Goal: Navigation & Orientation: Find specific page/section

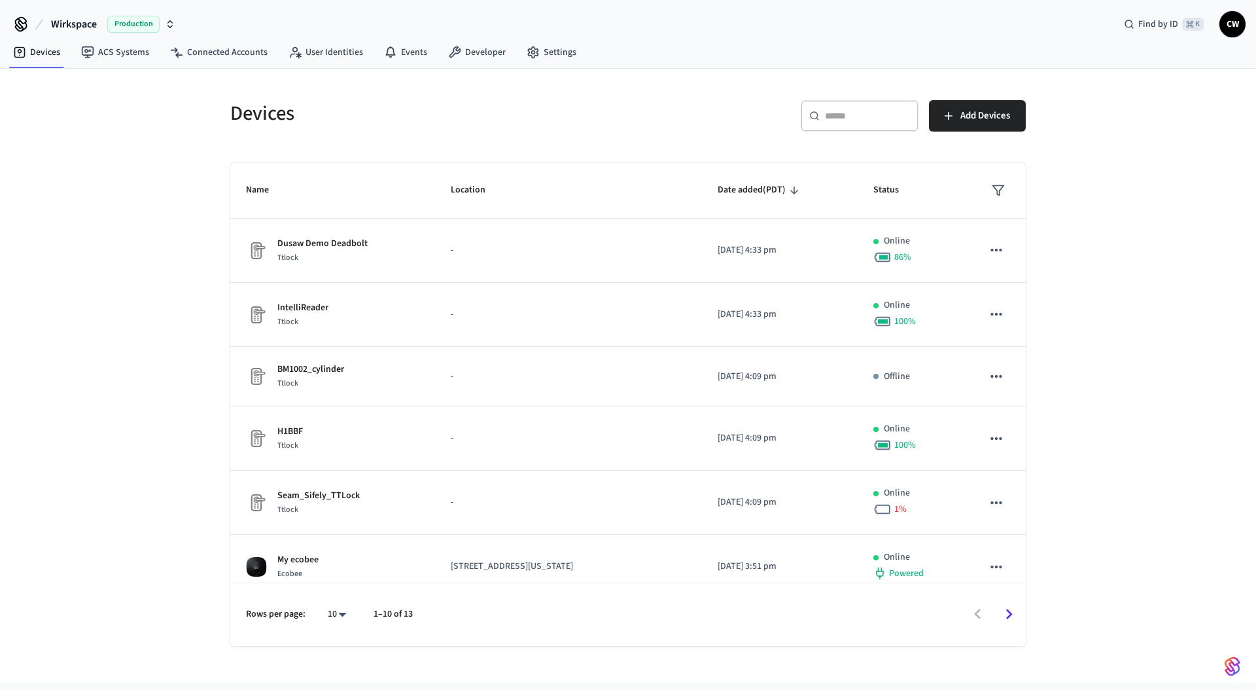
click at [112, 134] on div "Devices ​ ​ Add Devices Name Location Date added (PDT) Status Dusaw Demo Deadbo…" at bounding box center [628, 376] width 1256 height 614
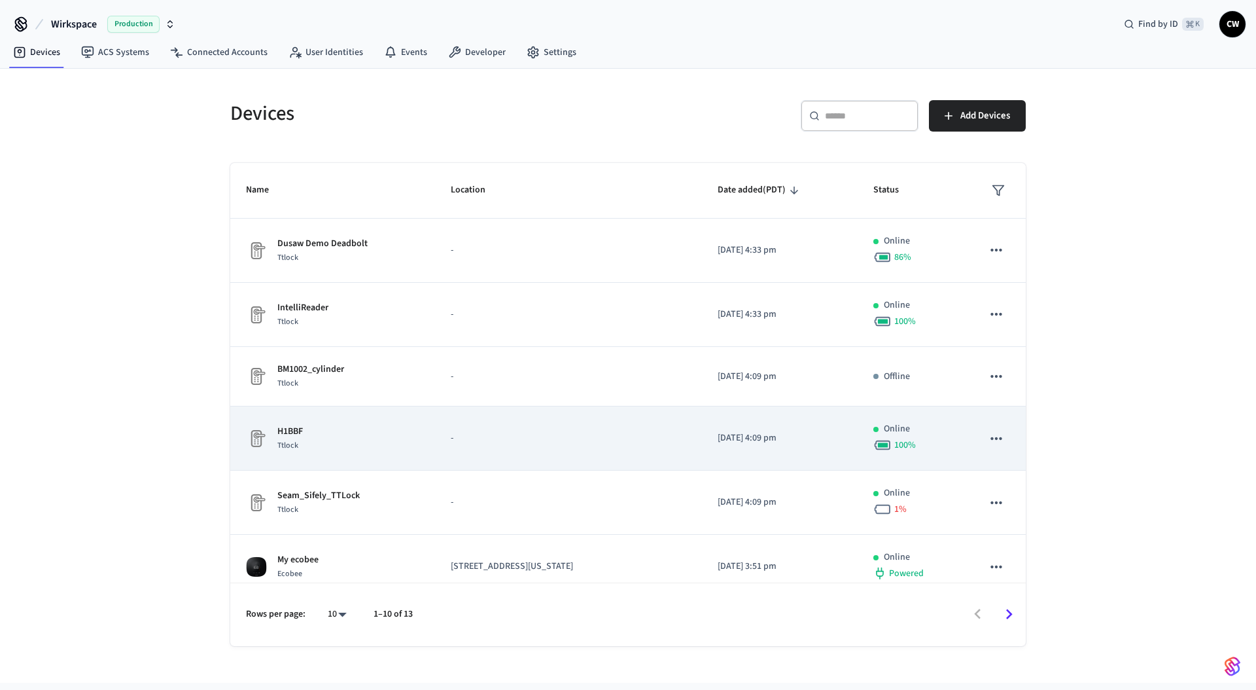
scroll to position [268, 0]
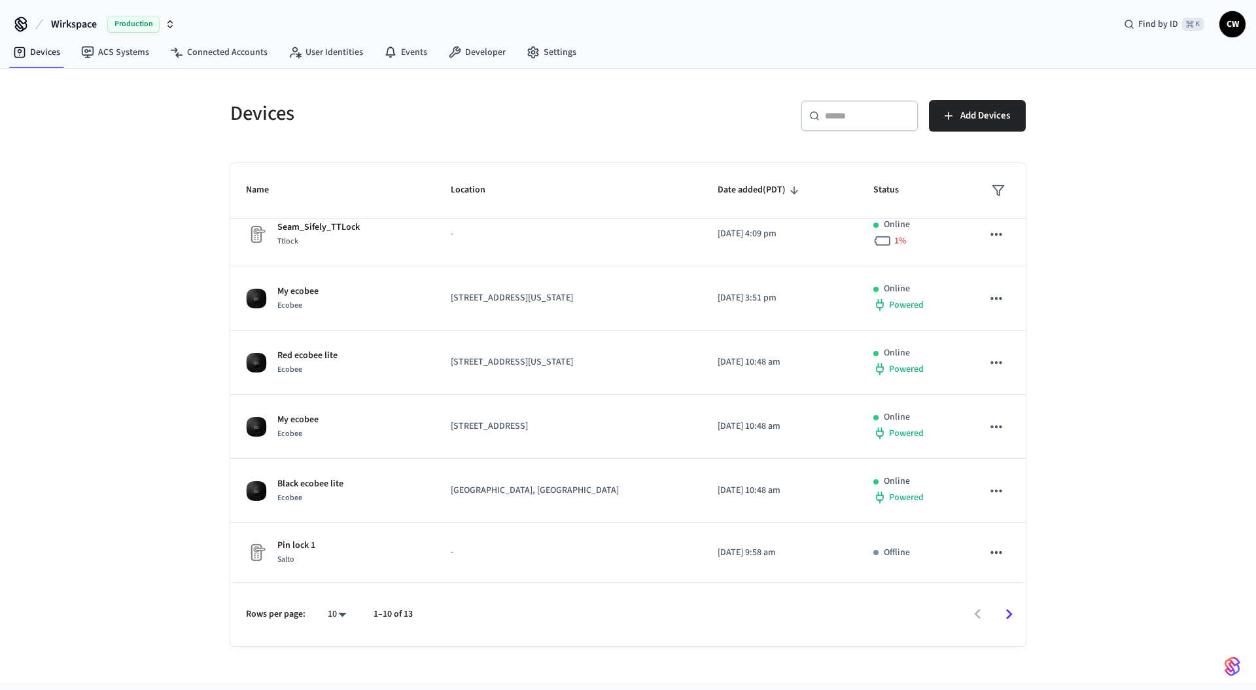
click at [133, 310] on div "Devices ​ ​ Add Devices Name Location Date added (PDT) Status Dusaw Demo Deadbo…" at bounding box center [628, 376] width 1256 height 614
click at [96, 19] on span "Wirkspace" at bounding box center [74, 24] width 46 height 16
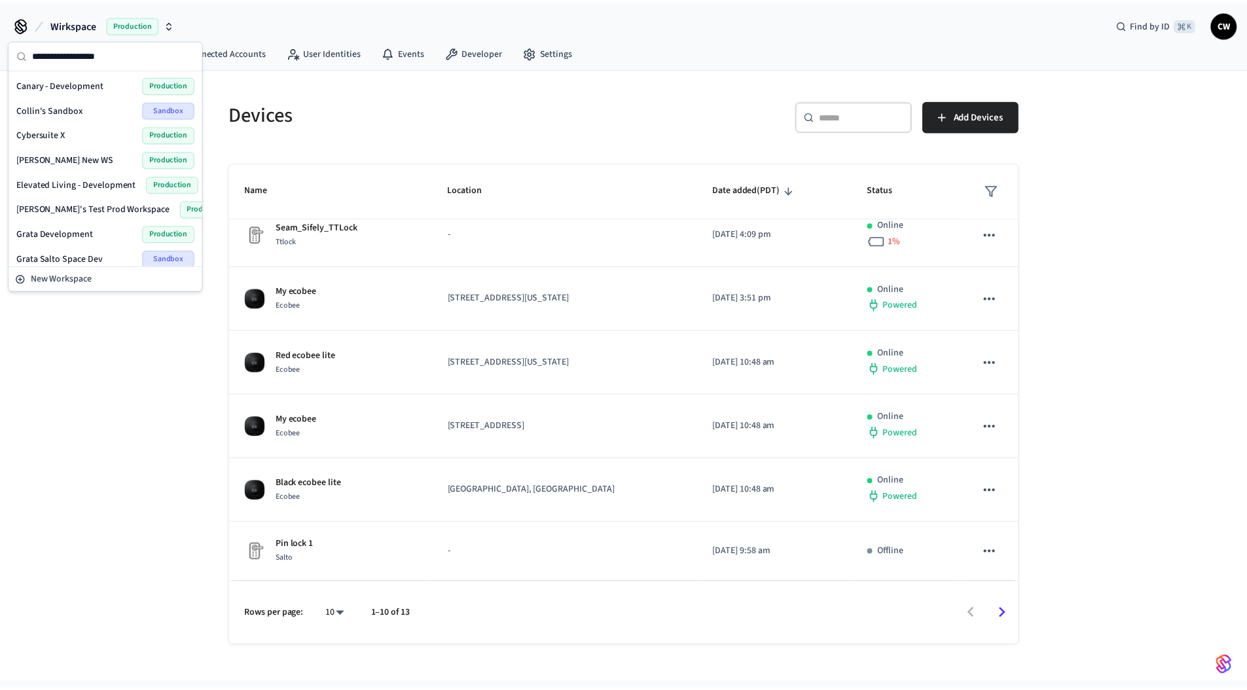
scroll to position [555, 0]
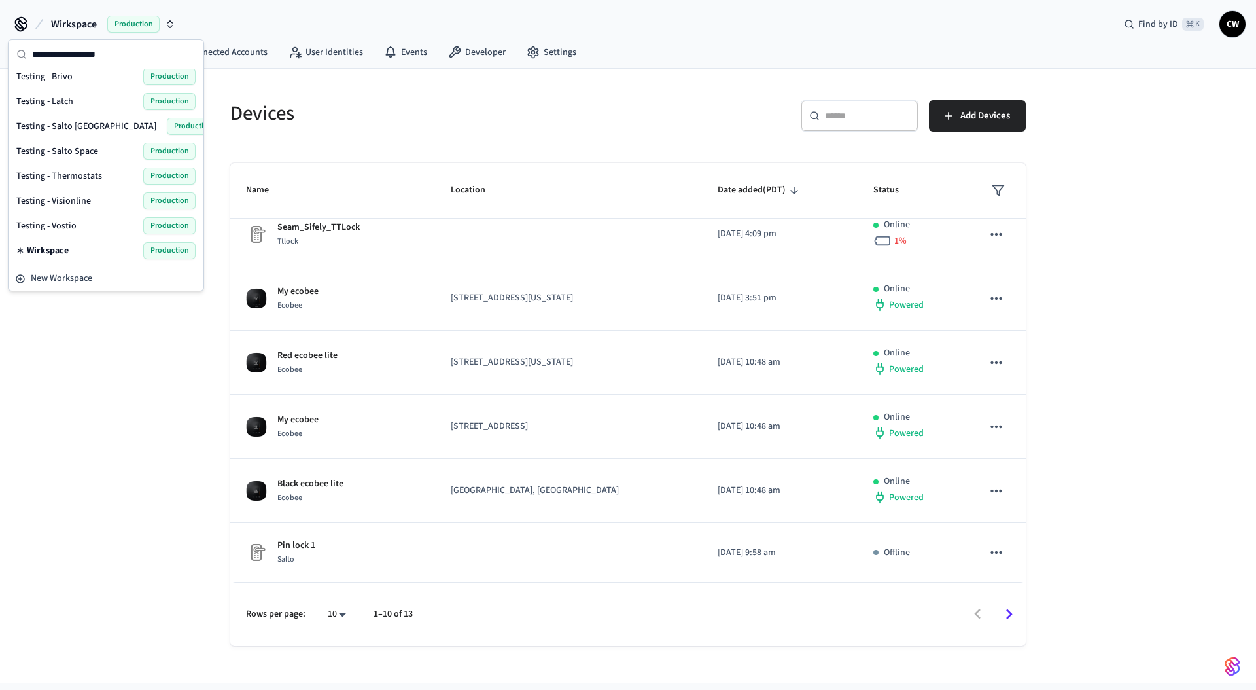
click at [93, 153] on span "Testing - Salto Space" at bounding box center [57, 151] width 82 height 13
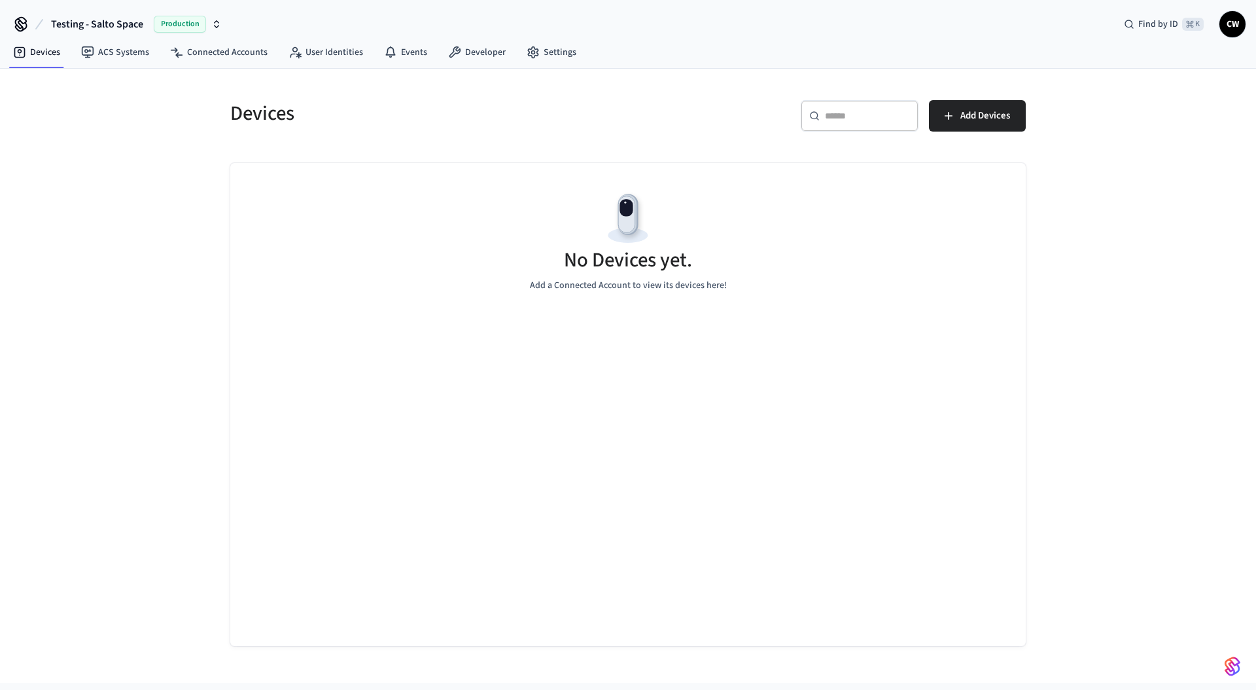
click at [121, 250] on div "Devices ​ ​ Add Devices No Devices yet. Add a Connected Account to view its dev…" at bounding box center [628, 376] width 1256 height 614
click at [112, 54] on link "ACS Systems" at bounding box center [115, 53] width 89 height 24
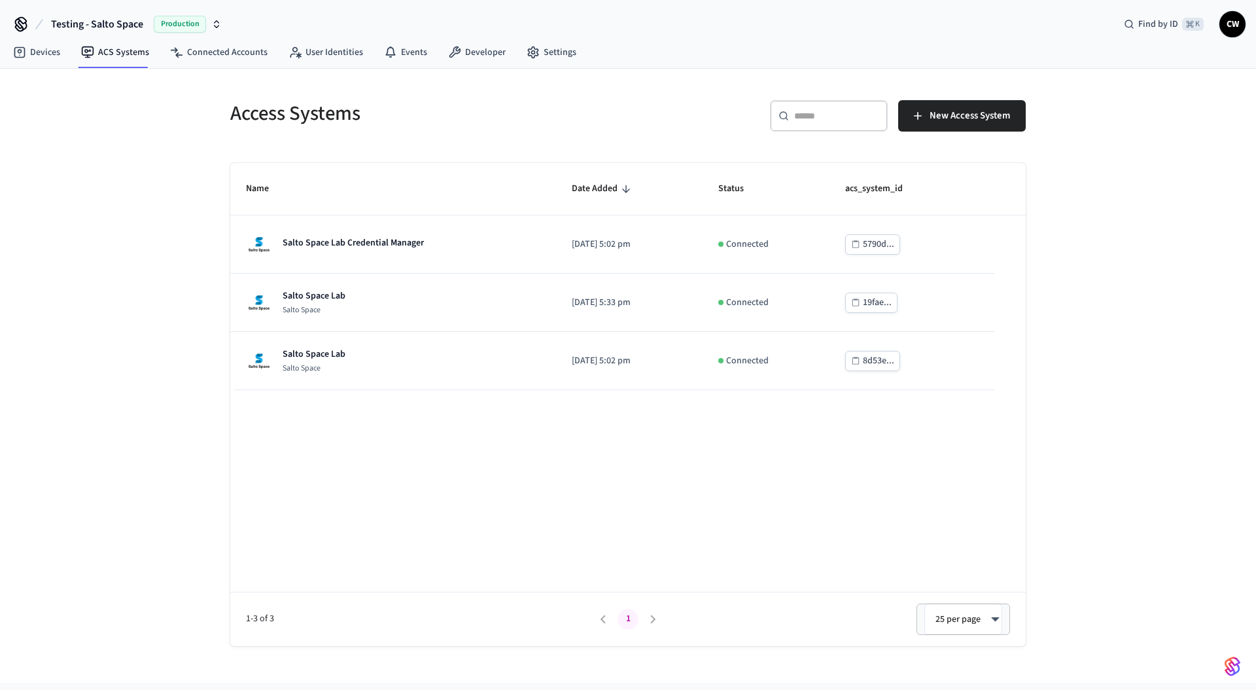
click at [202, 177] on div "Access Systems ​ ​ New Access System Name Date Added Status acs_system_id Salto…" at bounding box center [628, 376] width 1256 height 614
click at [133, 232] on div "Access Systems ​ ​ New Access System Name Date Added Status acs_system_id Salto…" at bounding box center [628, 376] width 1256 height 614
click at [120, 388] on div "Access Systems ​ ​ New Access System Name Date Added Status acs_system_id Salto…" at bounding box center [628, 376] width 1256 height 614
click at [209, 37] on button "Testing - Salto Space Production" at bounding box center [136, 23] width 179 height 27
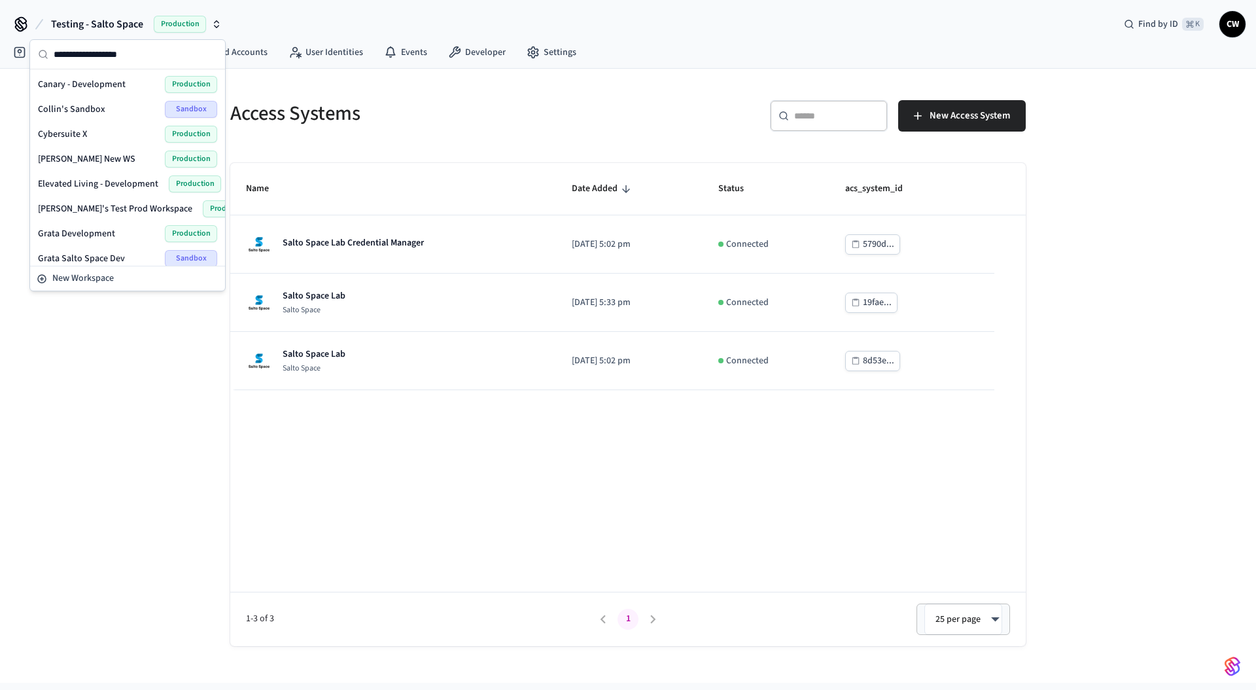
click at [215, 49] on input "text" at bounding box center [136, 54] width 164 height 29
click at [268, 51] on link "Connected Accounts" at bounding box center [219, 53] width 118 height 24
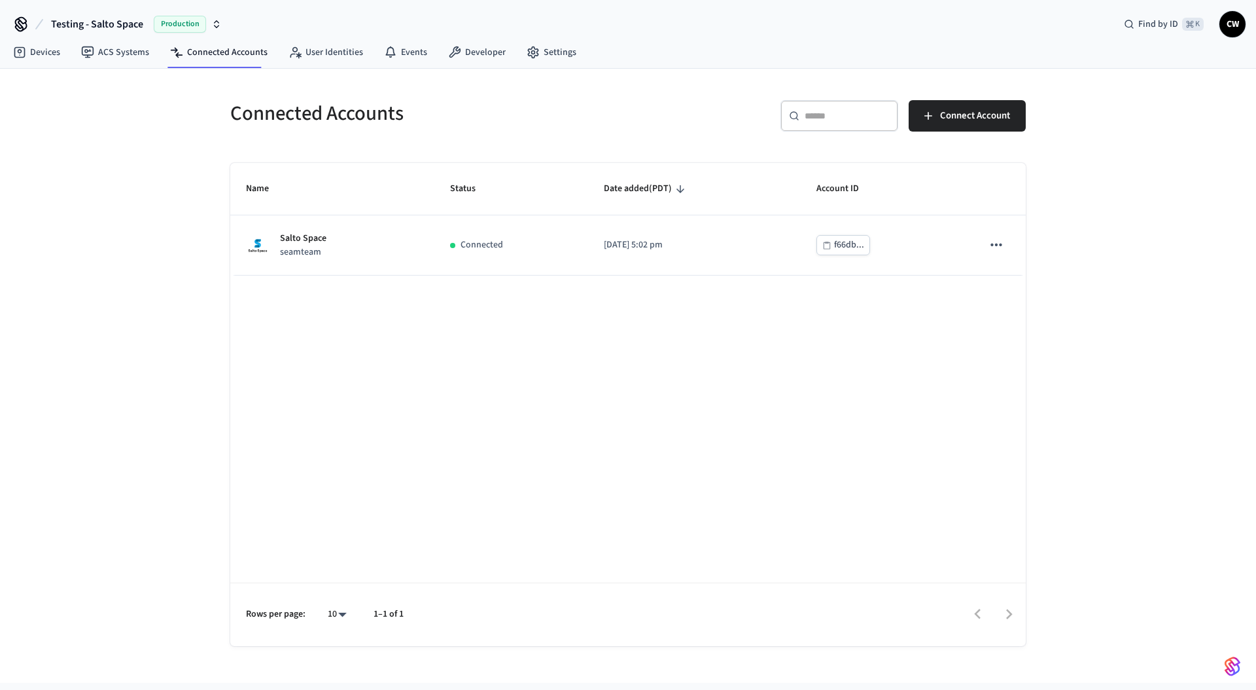
click at [164, 156] on div "Connected Accounts ​ ​ Connect Account Name Status Date added (PDT) Account ID …" at bounding box center [628, 376] width 1256 height 614
click at [115, 59] on link "ACS Systems" at bounding box center [115, 53] width 89 height 24
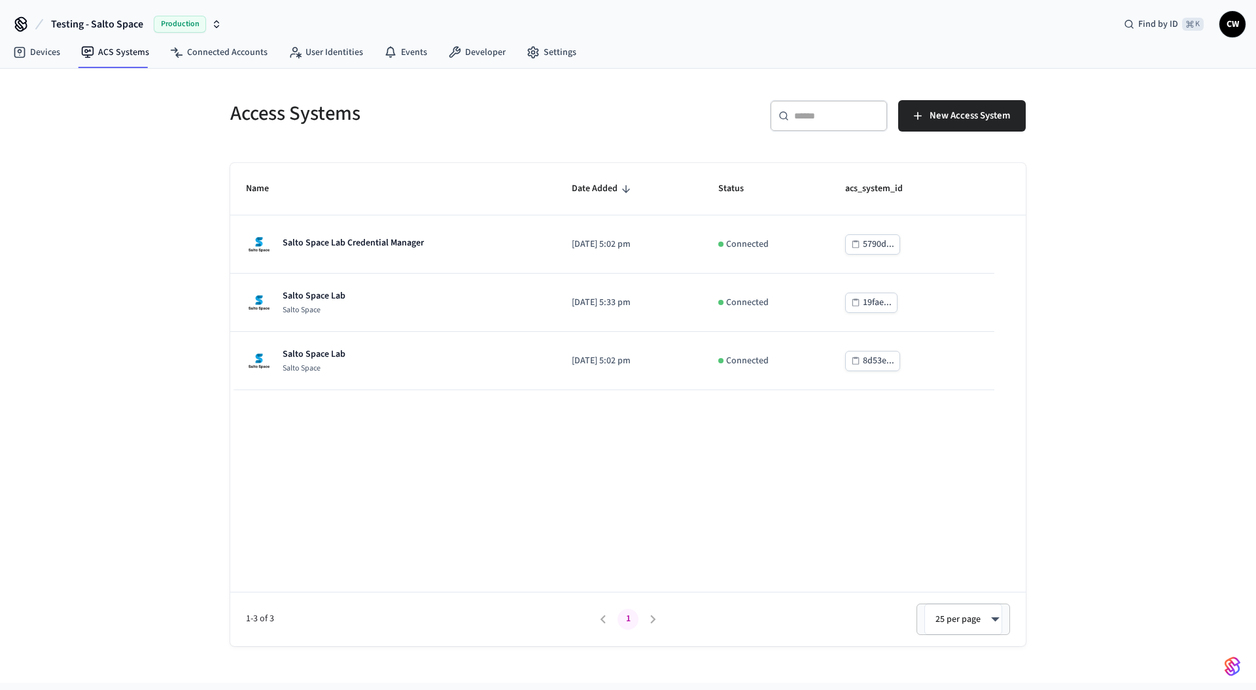
click at [98, 214] on div "Access Systems ​ ​ New Access System Name Date Added Status acs_system_id Salto…" at bounding box center [628, 376] width 1256 height 614
click at [317, 58] on link "User Identities" at bounding box center [326, 53] width 96 height 24
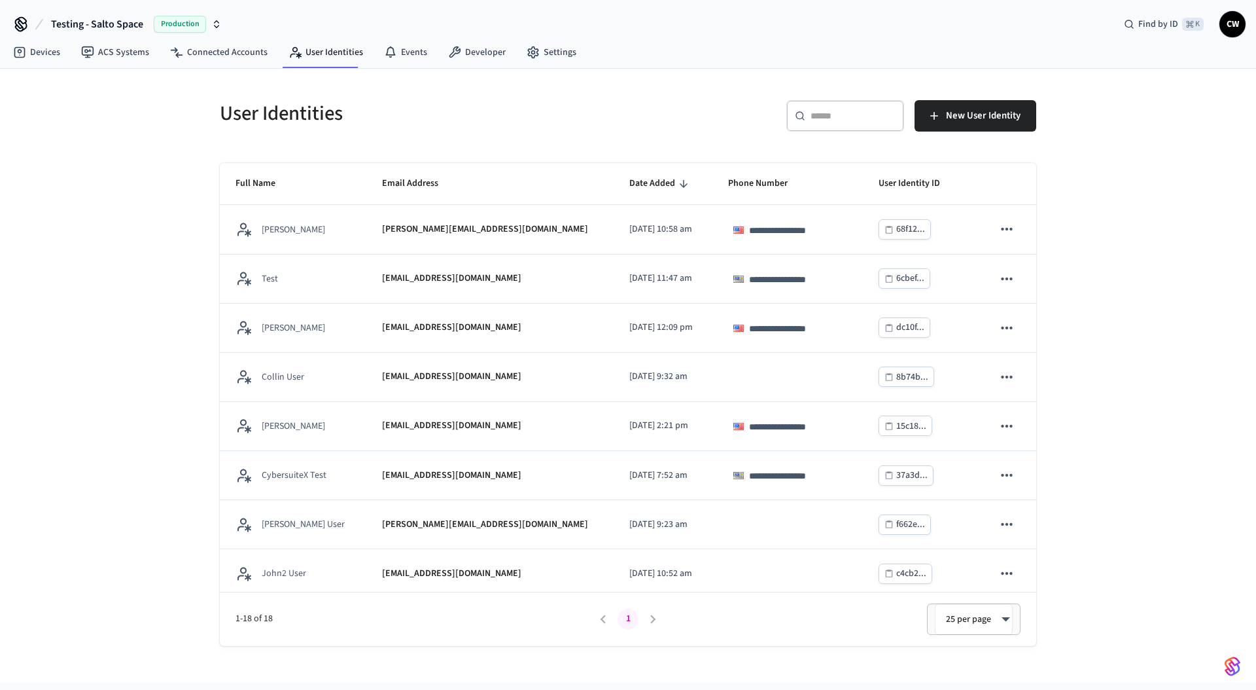
click at [139, 243] on div "**********" at bounding box center [628, 376] width 1256 height 614
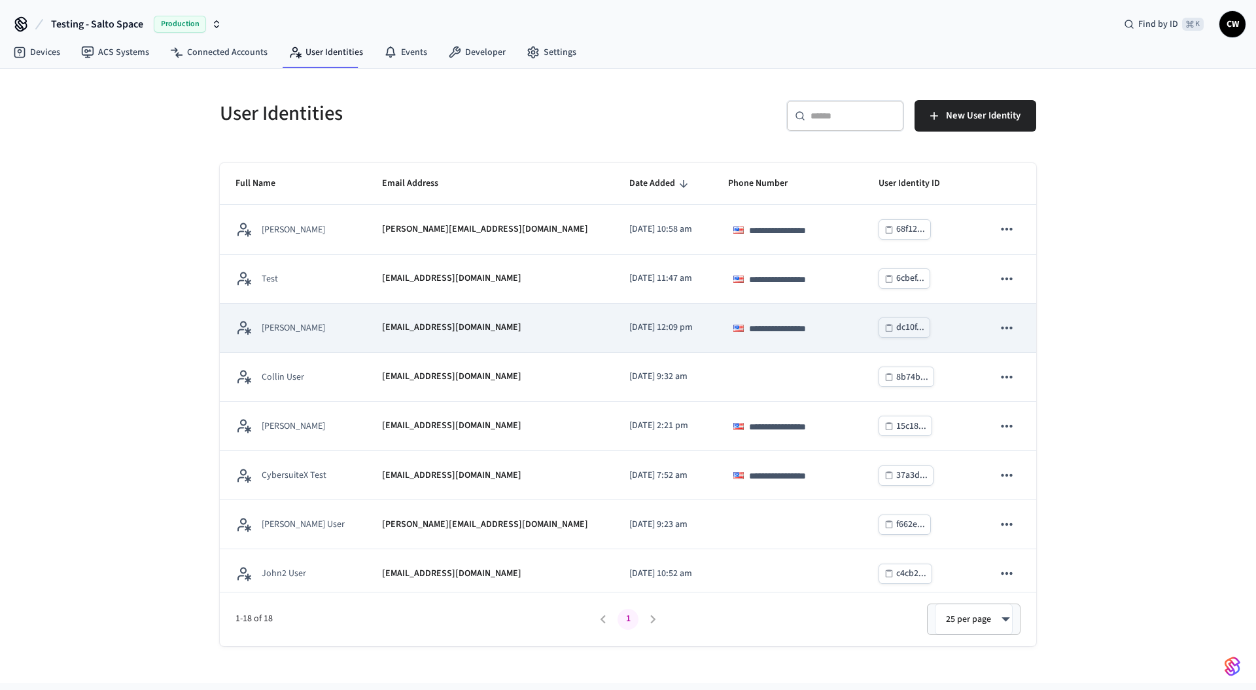
click at [743, 344] on td "**********" at bounding box center [788, 328] width 150 height 49
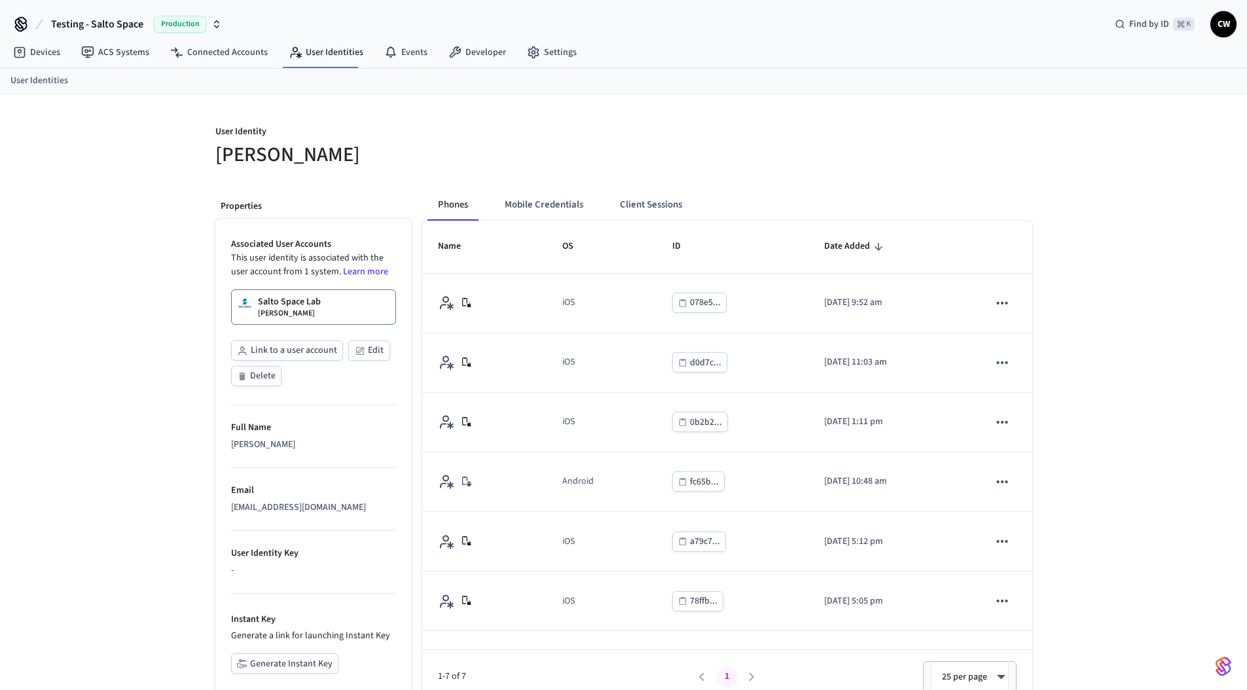
click at [116, 385] on div "User Identity [PERSON_NAME] Properties Associated User Accounts This user ident…" at bounding box center [623, 434] width 1247 height 681
click at [539, 203] on button "Mobile Credentials" at bounding box center [543, 204] width 99 height 31
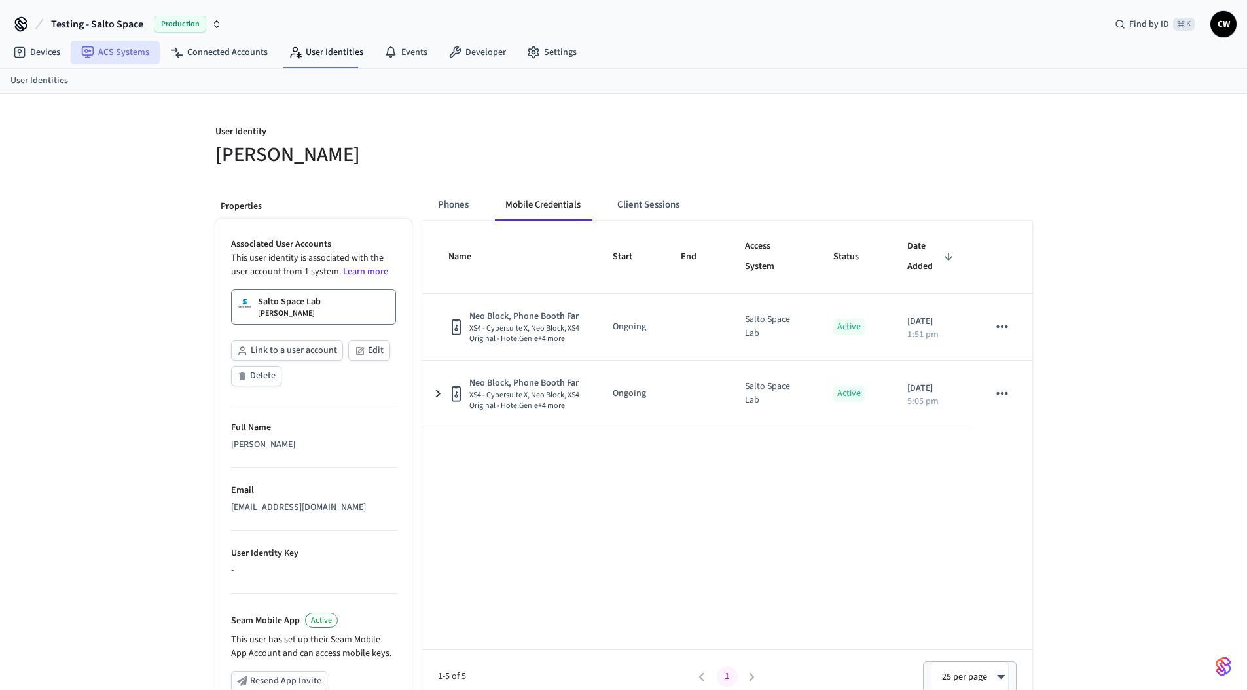
click at [124, 58] on link "ACS Systems" at bounding box center [115, 53] width 89 height 24
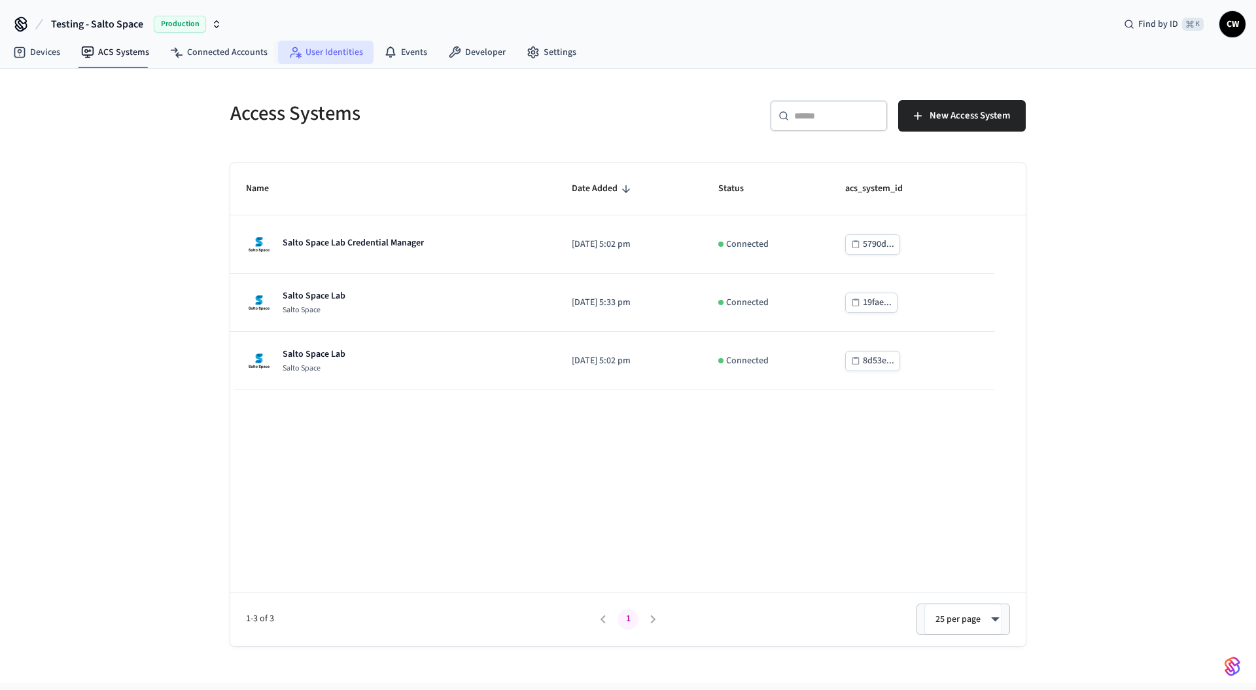
click at [291, 55] on icon at bounding box center [295, 52] width 13 height 13
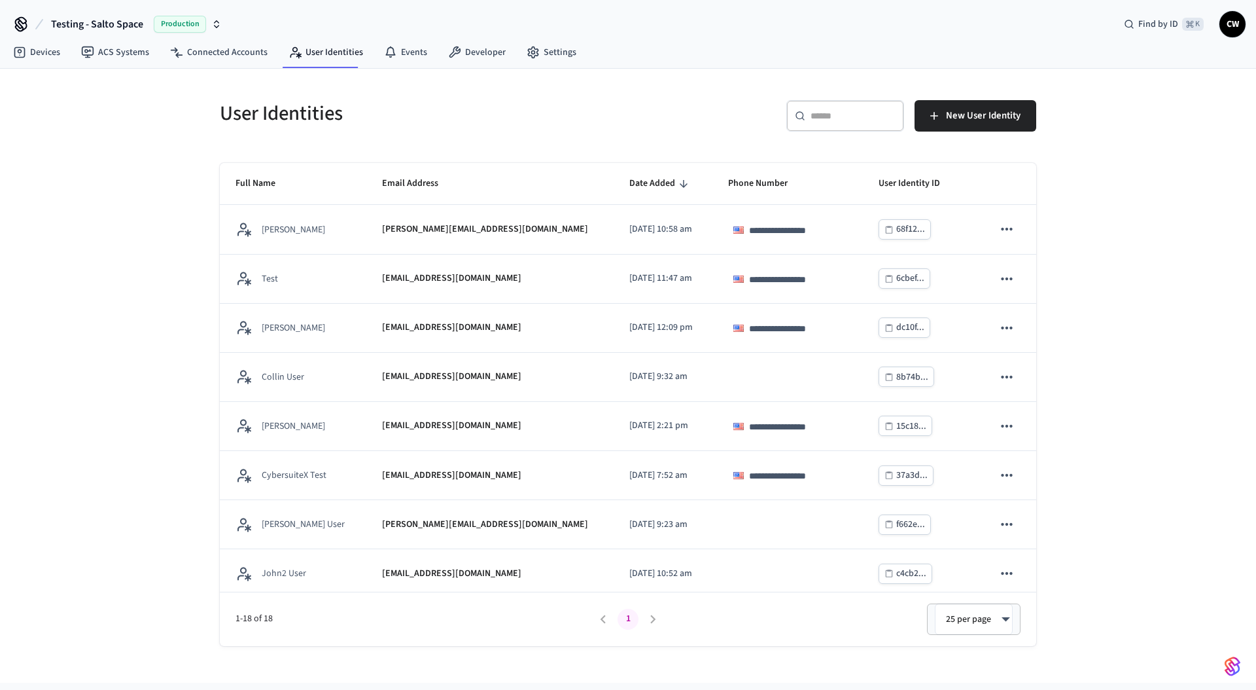
click at [109, 220] on div "**********" at bounding box center [628, 376] width 1256 height 614
click at [248, 112] on h5 "User Identities" at bounding box center [420, 113] width 400 height 27
click at [123, 52] on link "ACS Systems" at bounding box center [115, 53] width 89 height 24
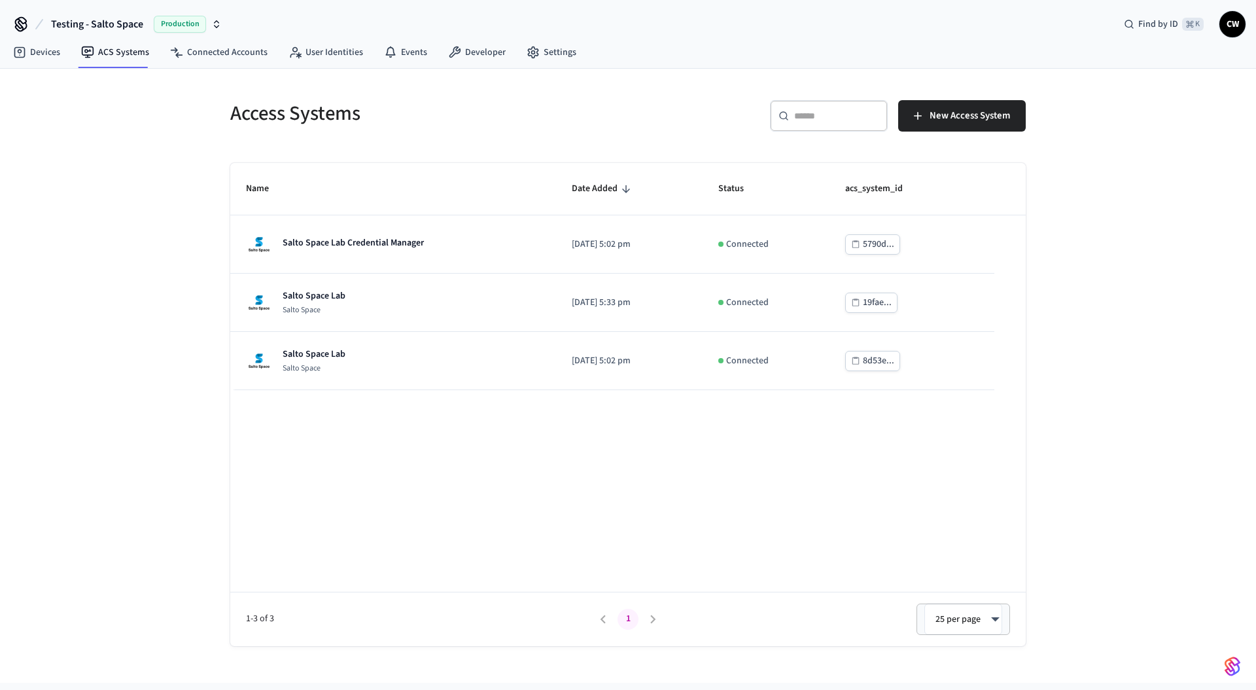
click at [110, 288] on div "Access Systems ​ ​ New Access System Name Date Added Status acs_system_id Salto…" at bounding box center [628, 376] width 1256 height 614
click at [169, 179] on div "Access Systems ​ ​ New Access System Name Date Added Status acs_system_id Salto…" at bounding box center [628, 376] width 1256 height 614
click at [325, 51] on link "User Identities" at bounding box center [326, 53] width 96 height 24
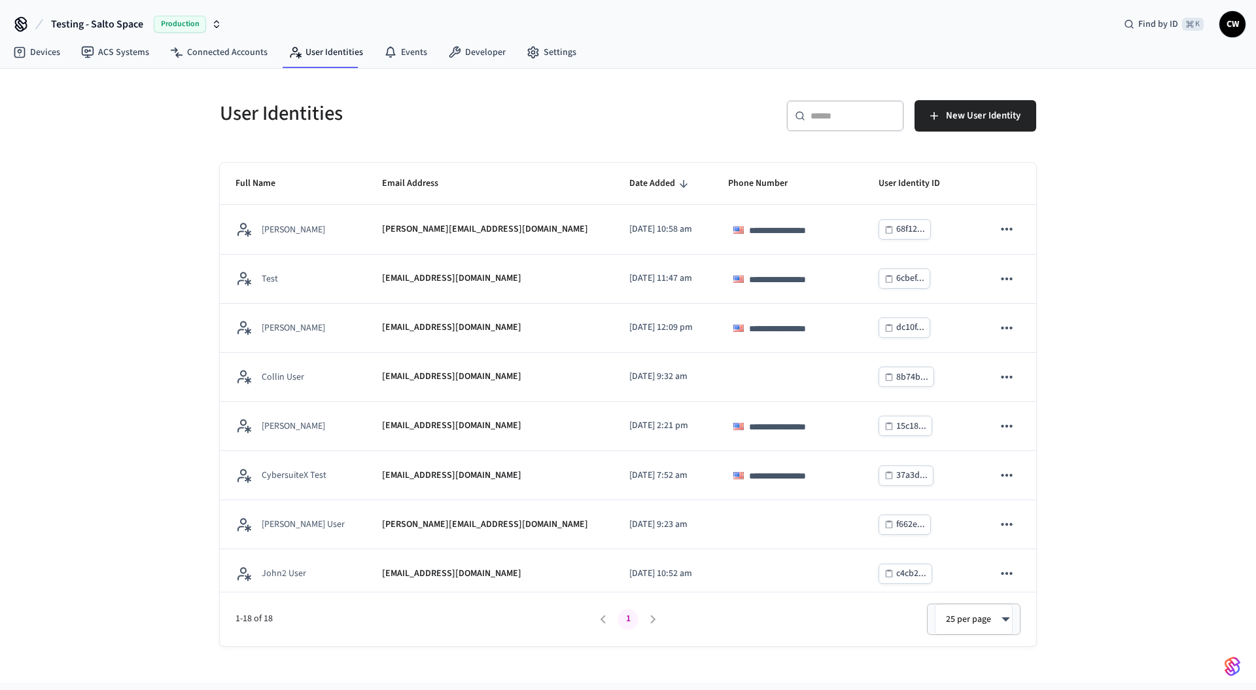
click at [133, 156] on div "**********" at bounding box center [628, 376] width 1256 height 614
click at [124, 60] on link "ACS Systems" at bounding box center [115, 53] width 89 height 24
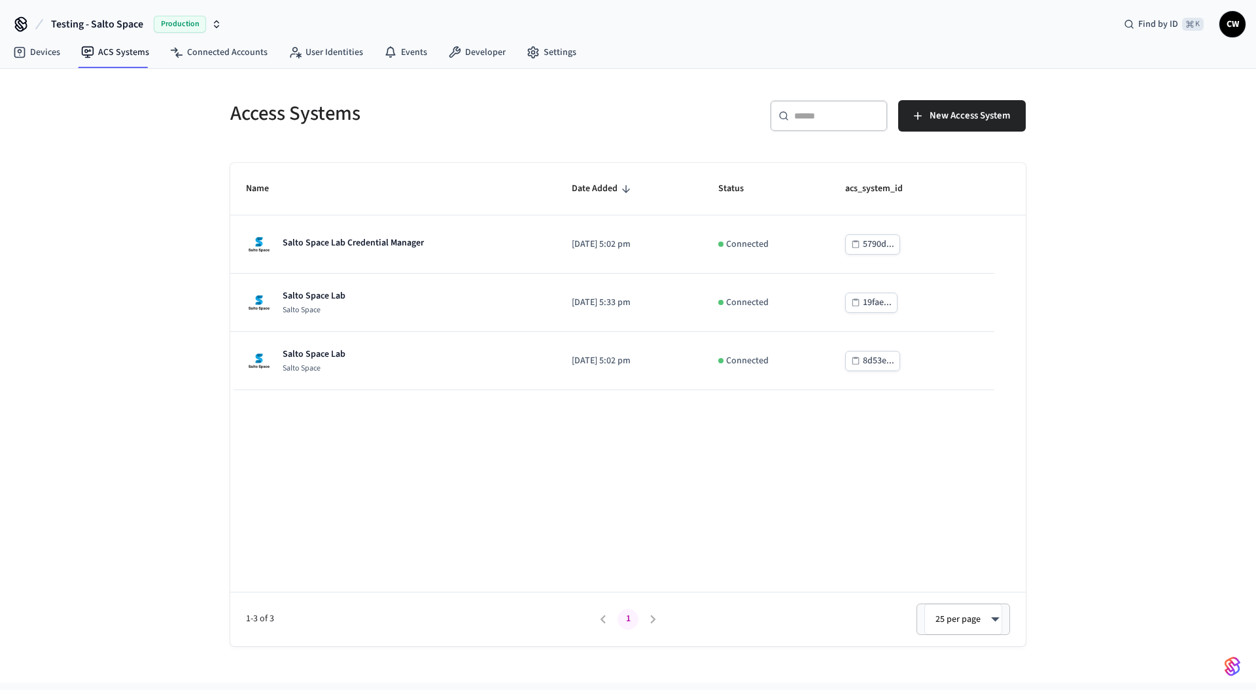
click at [143, 258] on div "Access Systems ​ ​ New Access System Name Date Added Status acs_system_id Salto…" at bounding box center [628, 376] width 1256 height 614
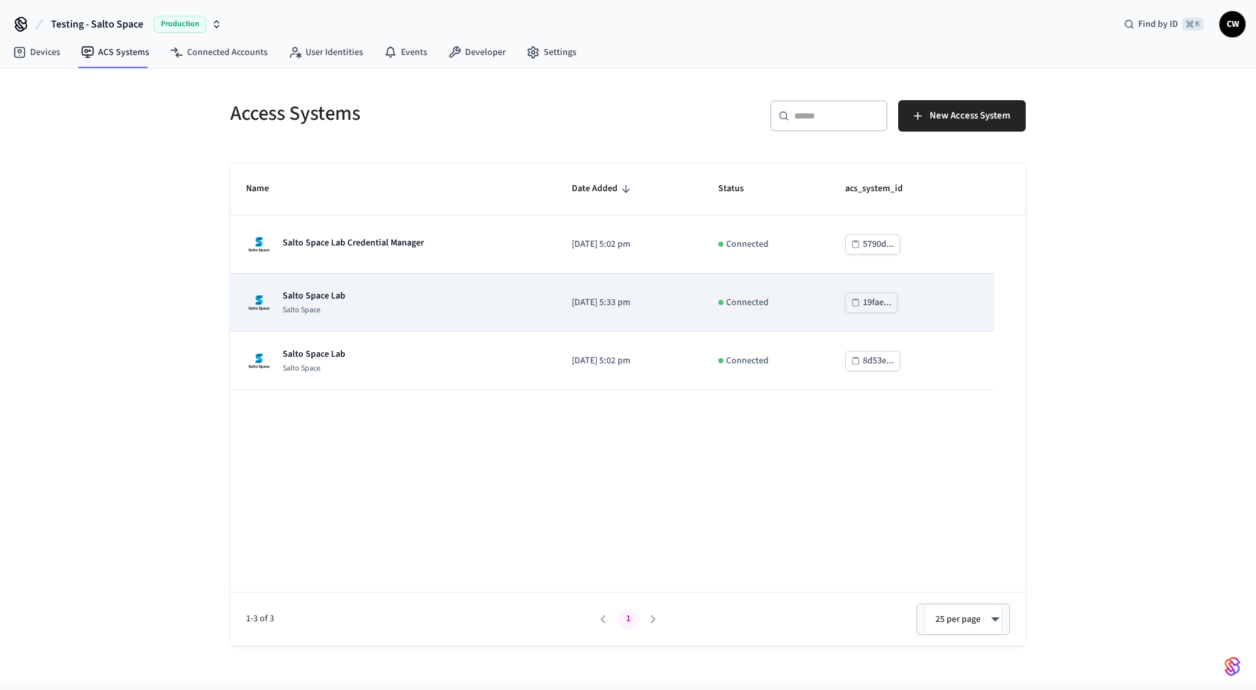
click at [350, 306] on div "Salto Space Lab Salto Space" at bounding box center [393, 302] width 294 height 26
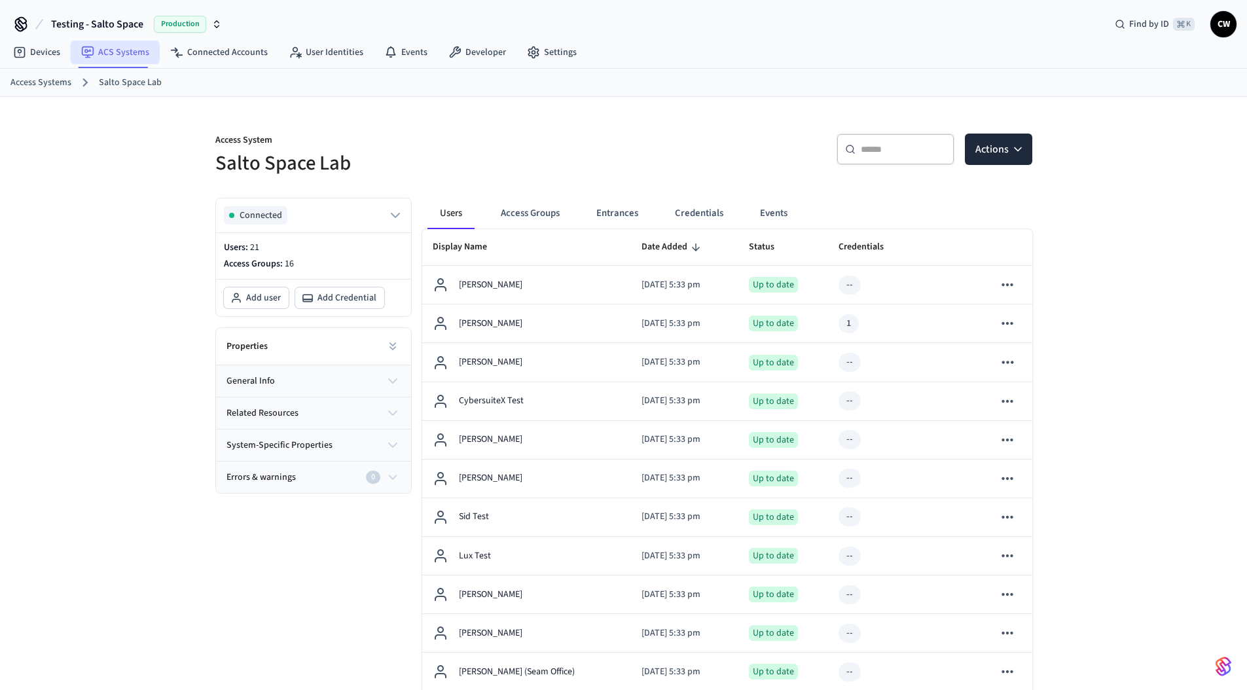
click at [130, 51] on link "ACS Systems" at bounding box center [115, 53] width 89 height 24
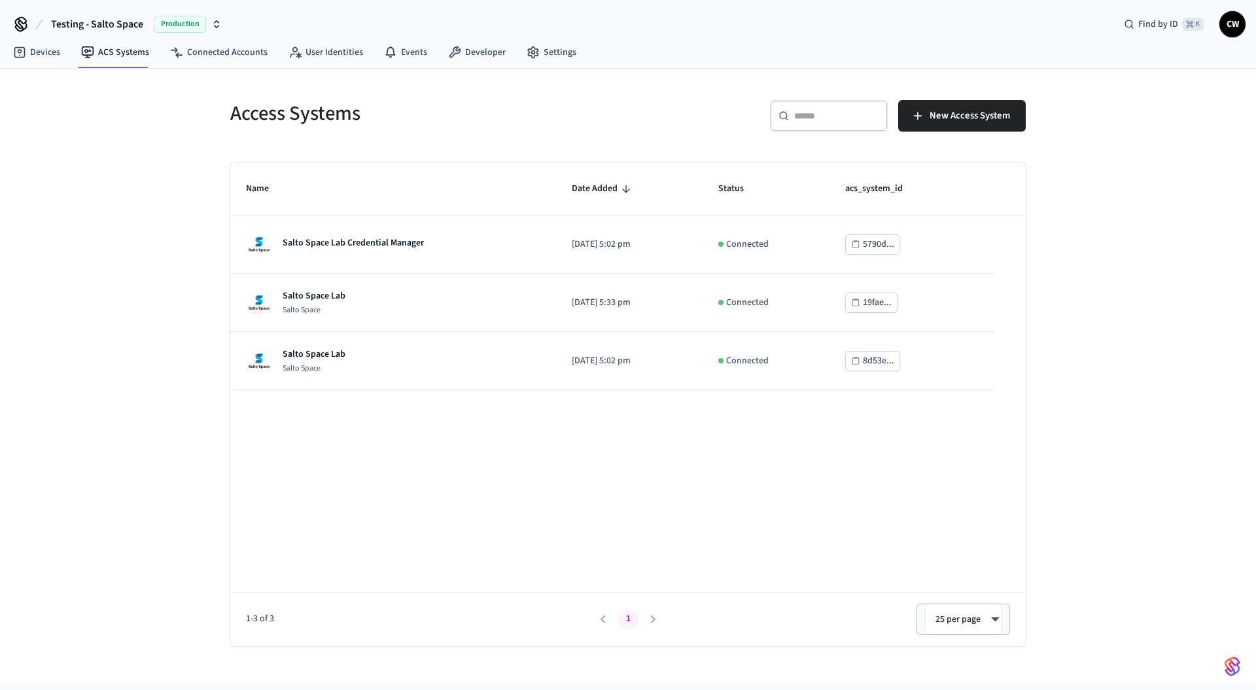
click at [151, 234] on div "Access Systems ​ ​ New Access System Name Date Added Status acs_system_id Salto…" at bounding box center [628, 376] width 1256 height 614
click at [94, 31] on span "Testing - Salto Space" at bounding box center [97, 24] width 92 height 16
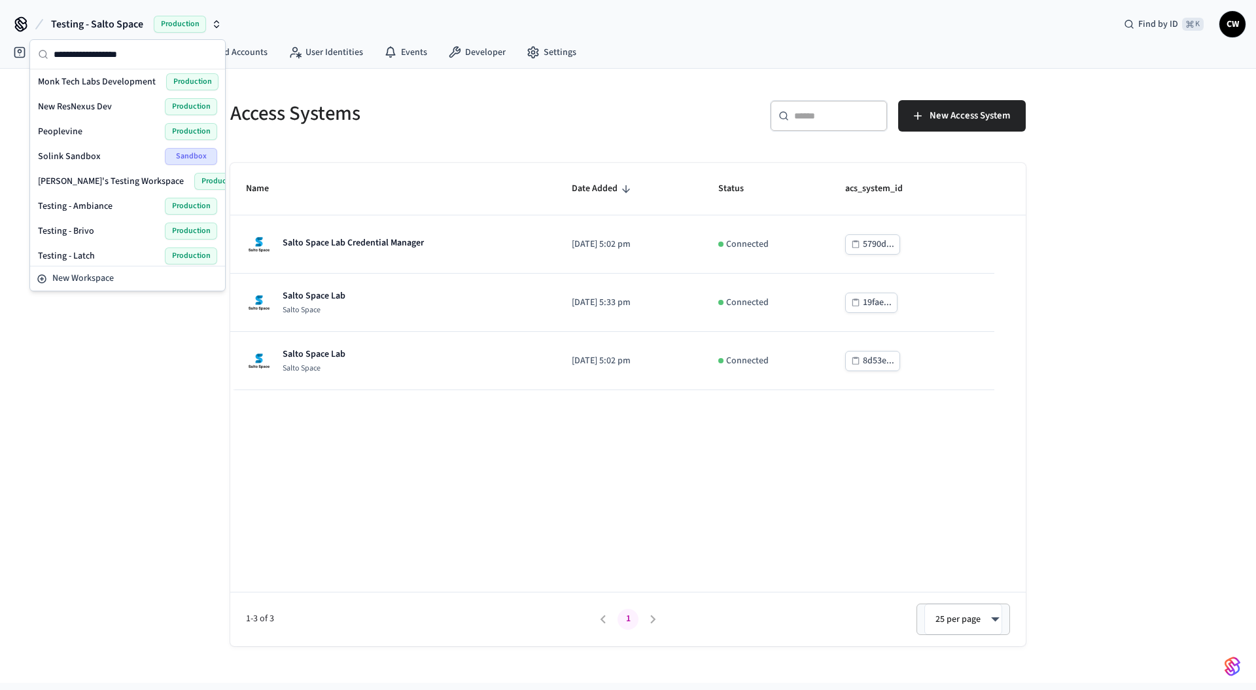
scroll to position [555, 0]
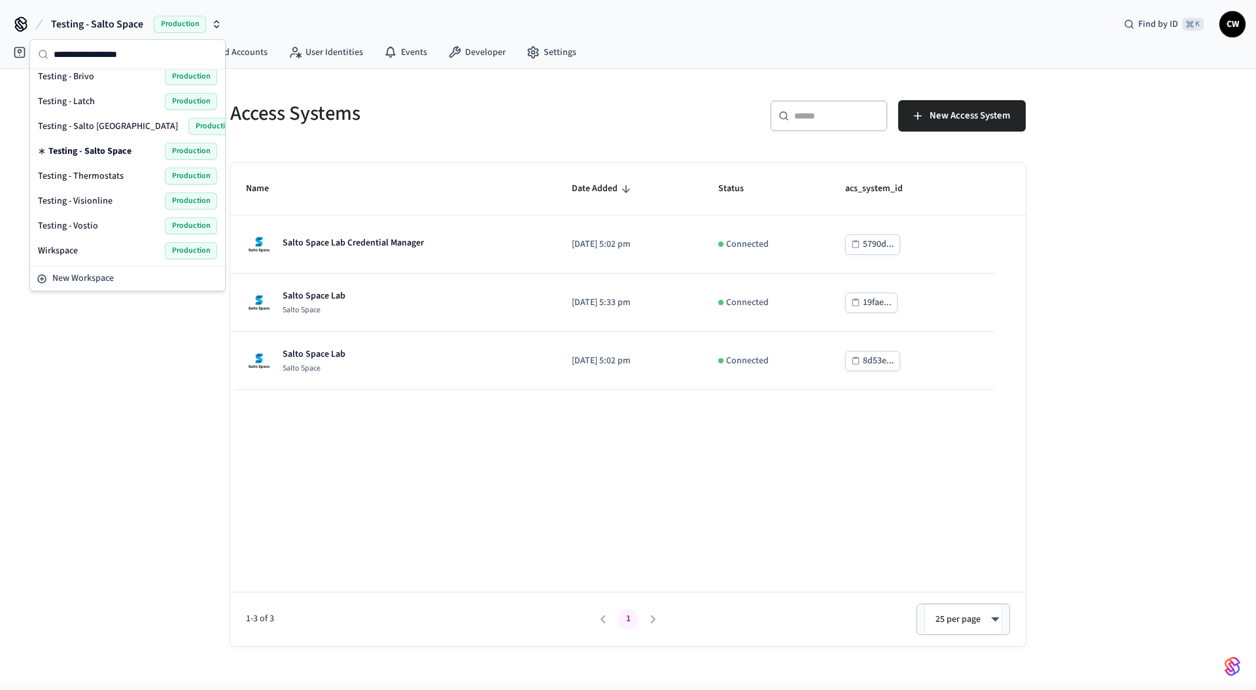
click at [94, 247] on div "Wirkspace Production" at bounding box center [127, 250] width 179 height 17
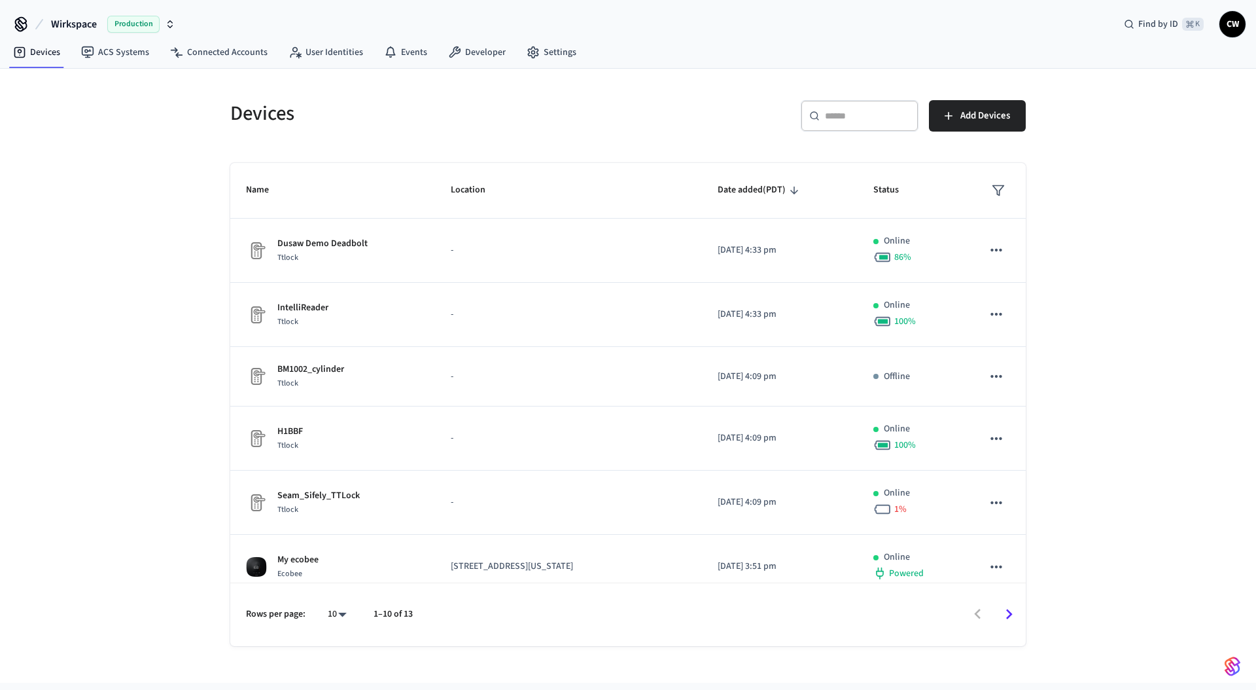
click at [154, 336] on div "Devices ​ ​ Add Devices Name Location Date added (PDT) Status Dusaw Demo Deadbo…" at bounding box center [628, 376] width 1256 height 614
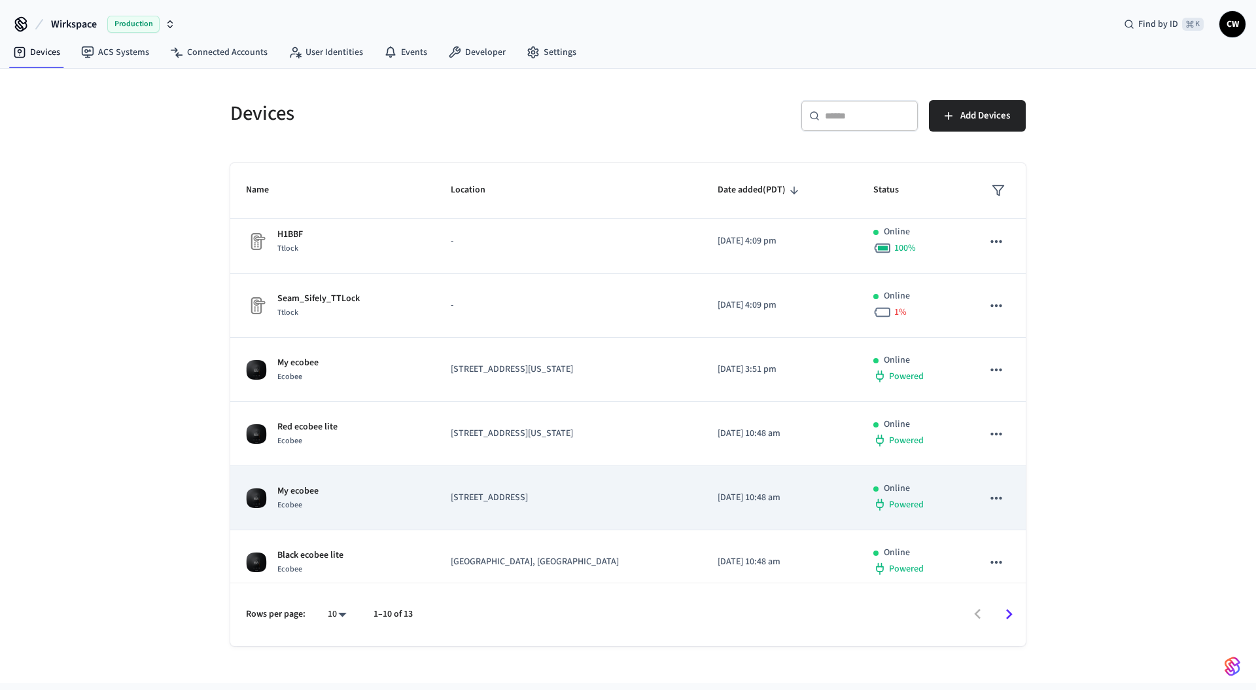
scroll to position [268, 0]
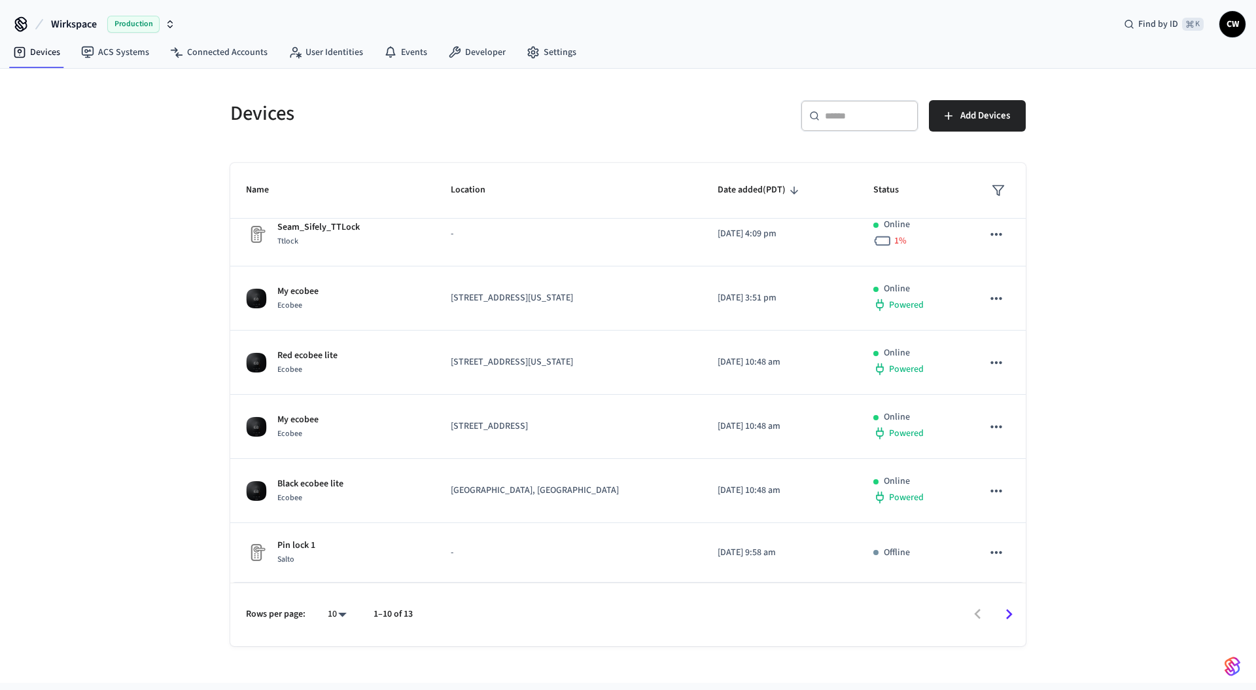
click at [1009, 614] on icon "Go to next page" at bounding box center [1009, 614] width 20 height 20
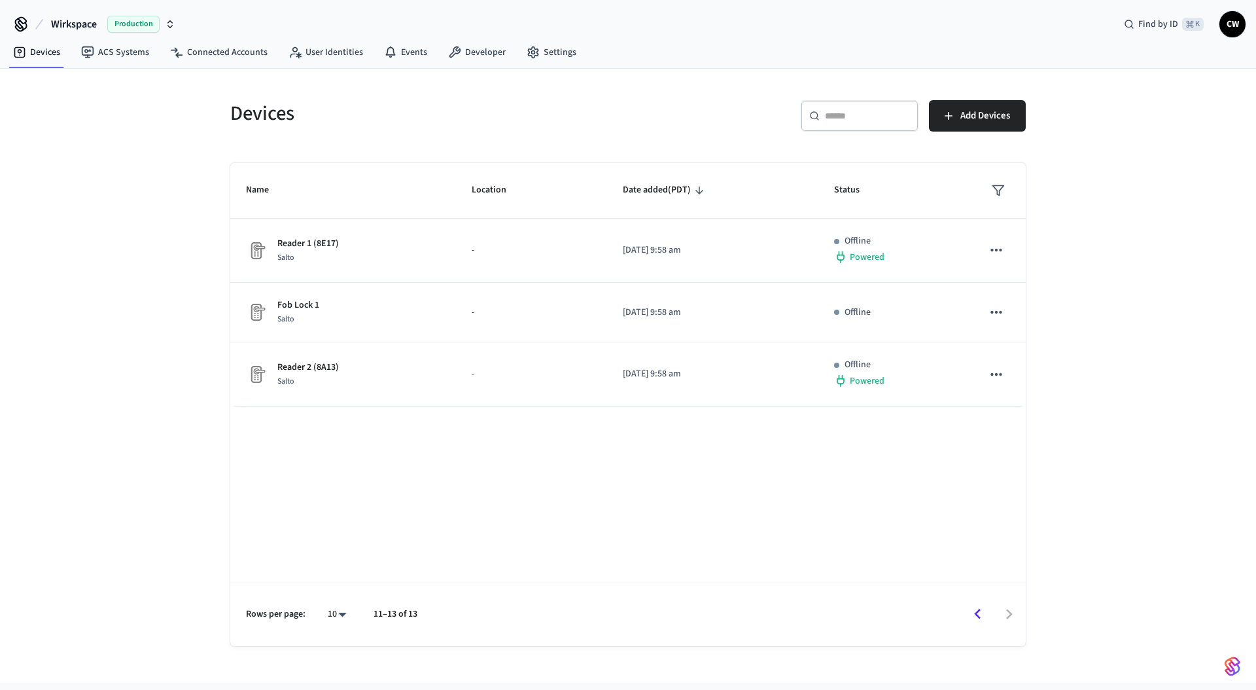
scroll to position [0, 0]
click at [160, 391] on div "Devices ​ ​ Add Devices Name Location Date added (PDT) Status Reader 1 (8E17) S…" at bounding box center [628, 376] width 1256 height 614
click at [124, 56] on link "ACS Systems" at bounding box center [115, 53] width 89 height 24
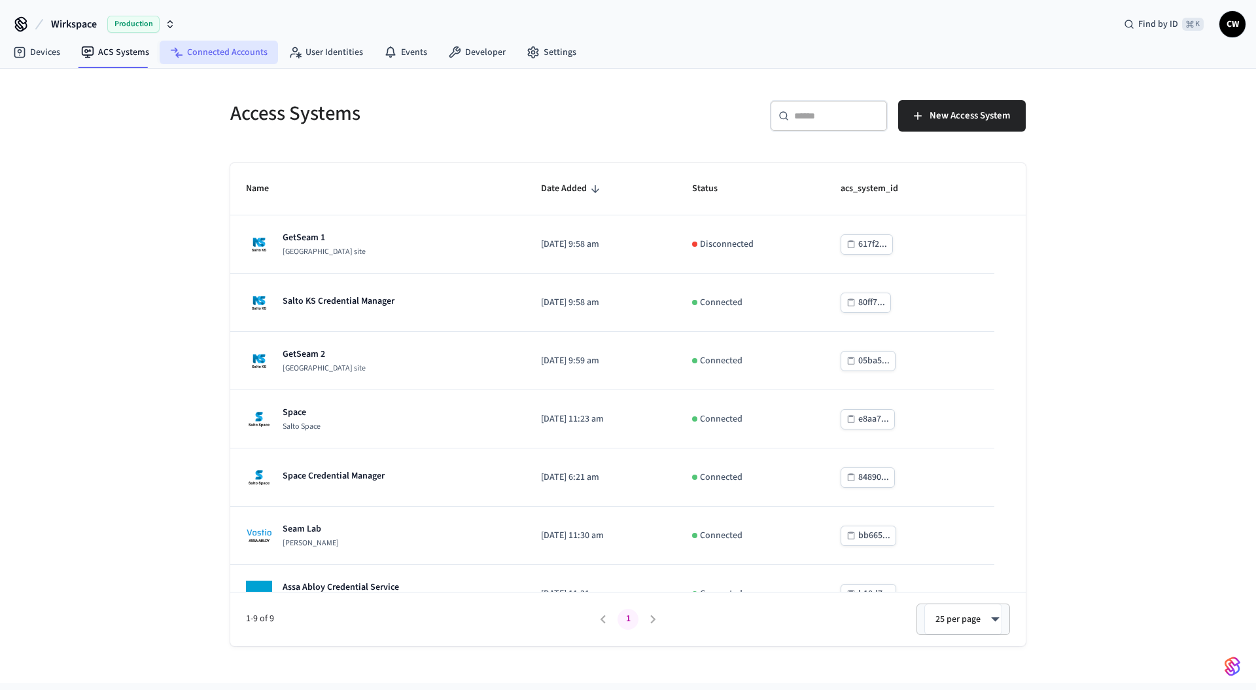
click at [198, 49] on link "Connected Accounts" at bounding box center [219, 53] width 118 height 24
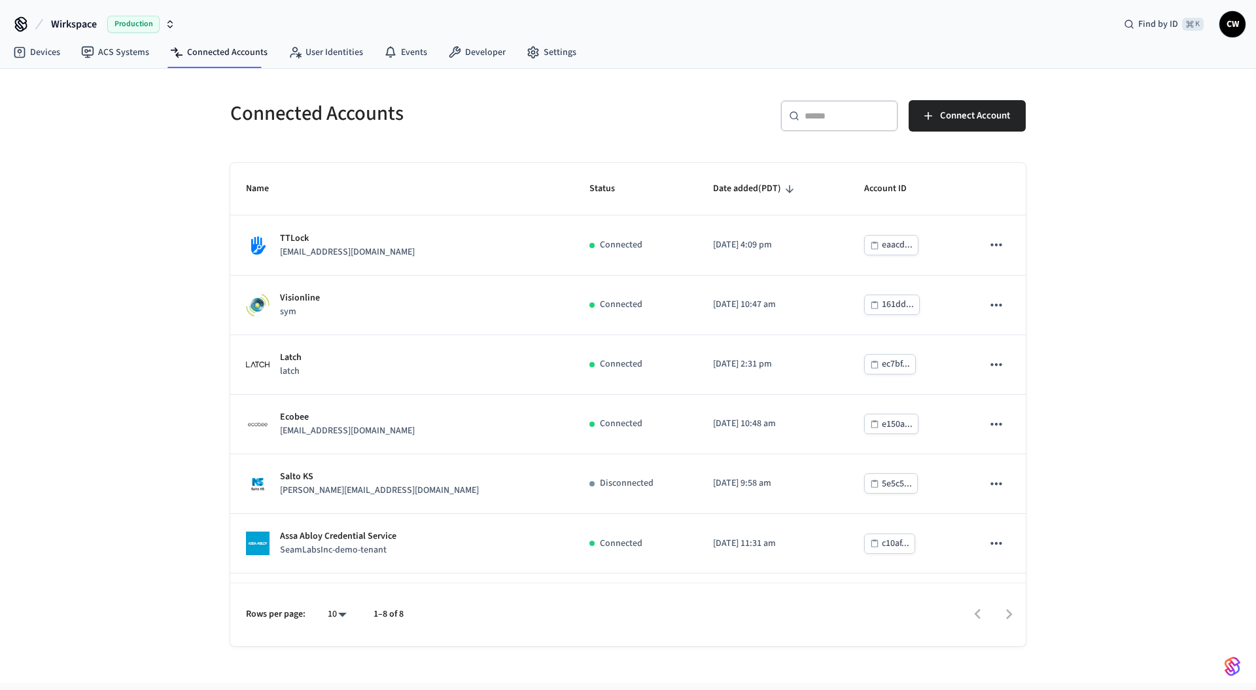
click at [81, 23] on span "Wirkspace" at bounding box center [74, 24] width 46 height 16
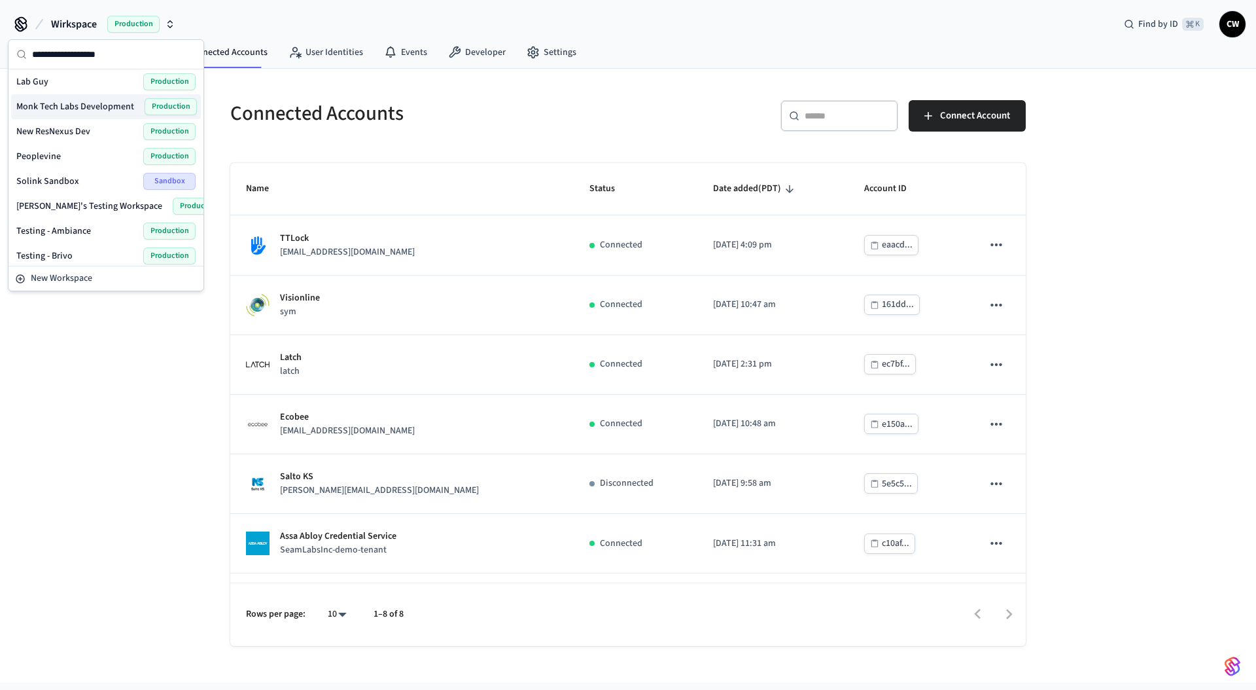
scroll to position [336, 0]
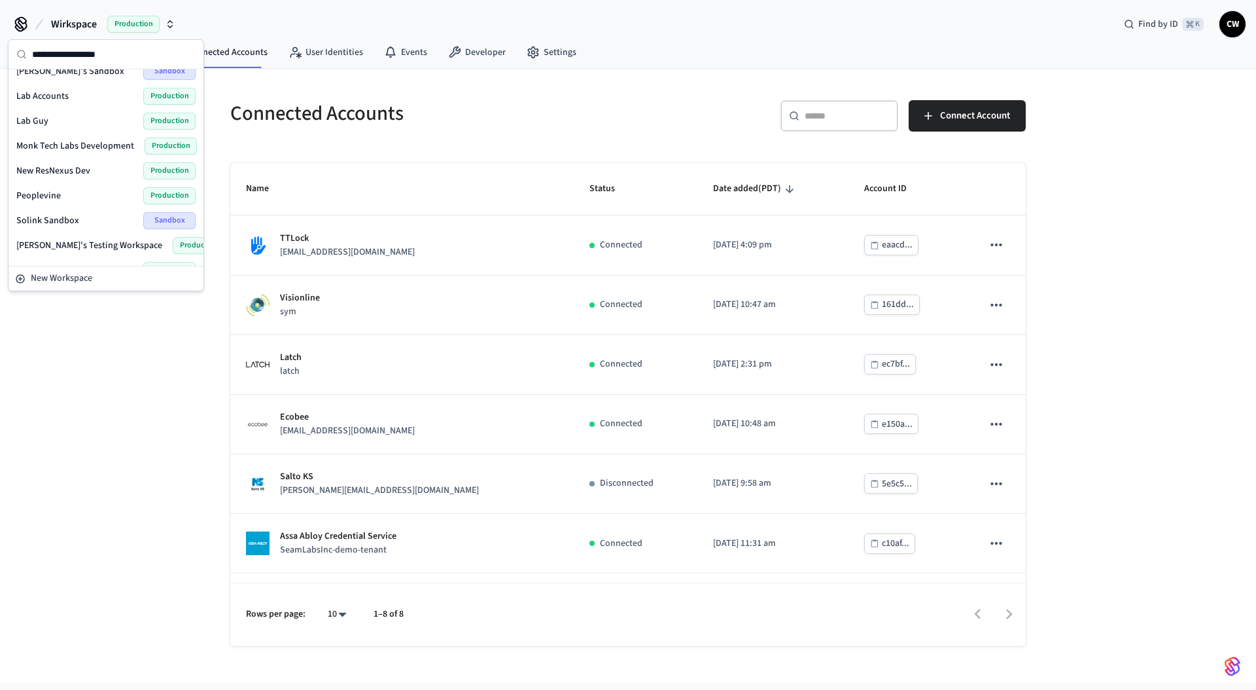
click at [52, 120] on div "Lab Guy Production" at bounding box center [105, 121] width 179 height 17
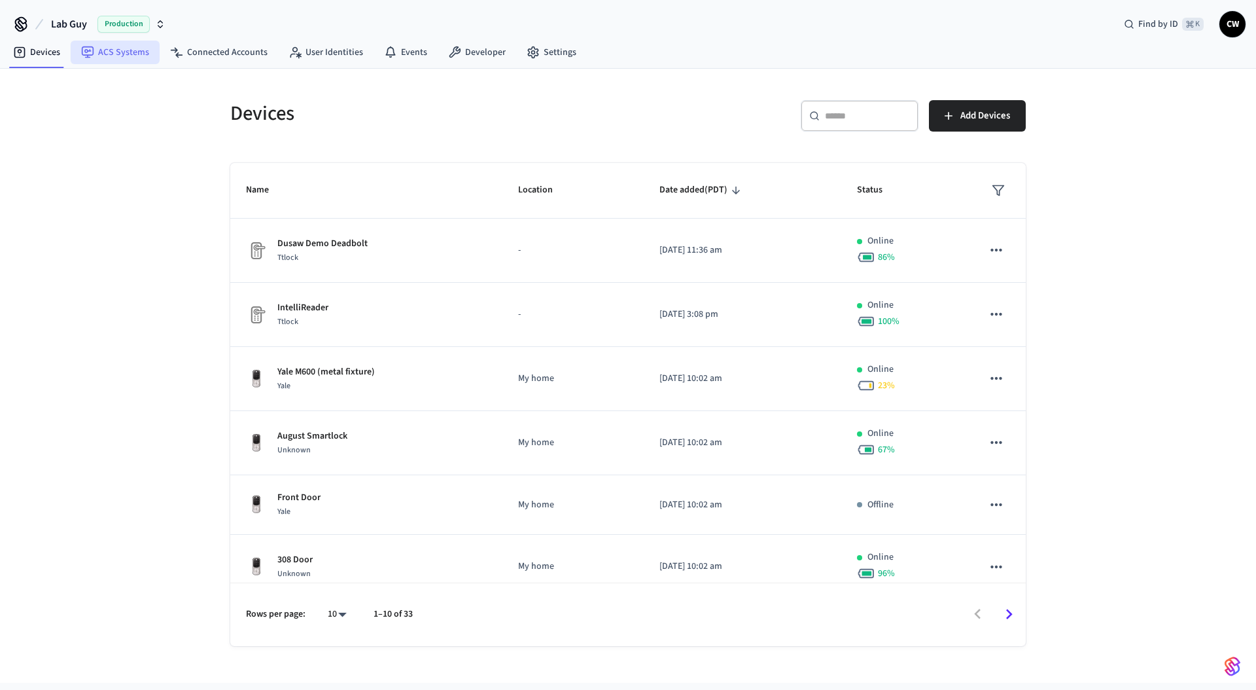
click at [103, 52] on link "ACS Systems" at bounding box center [115, 53] width 89 height 24
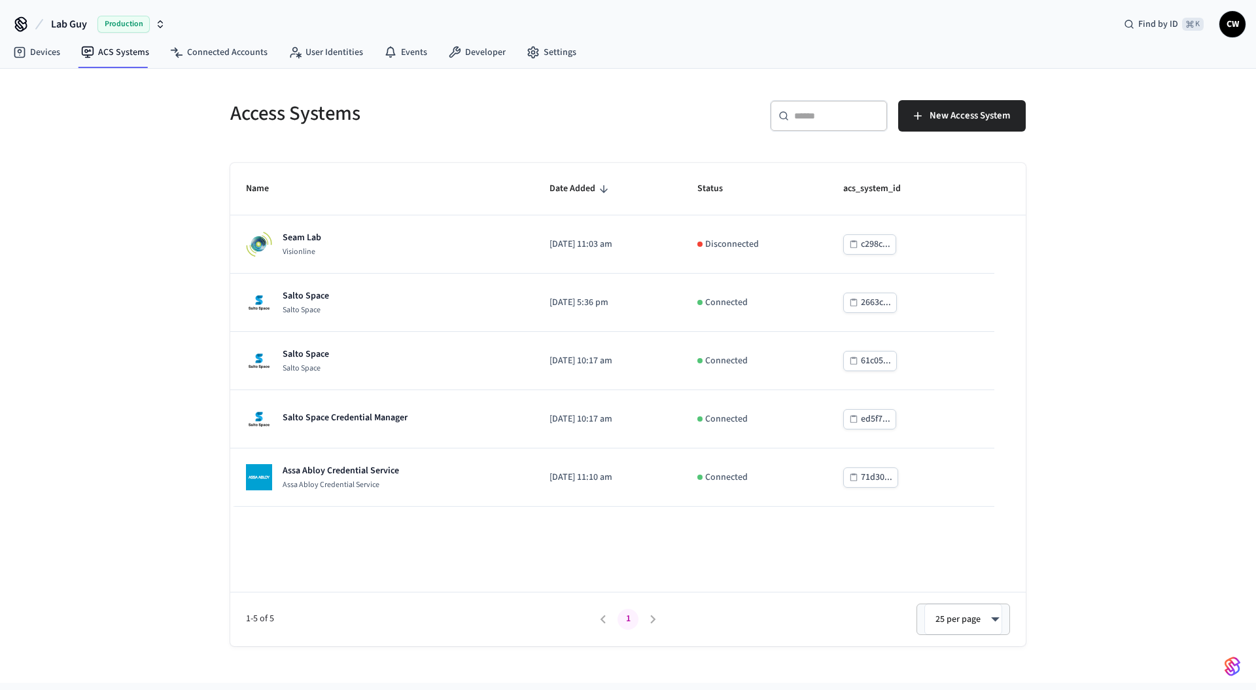
click at [149, 400] on div "Access Systems ​ ​ New Access System Name Date Added Status acs_system_id Seam …" at bounding box center [628, 376] width 1256 height 614
